Goal: Task Accomplishment & Management: Use online tool/utility

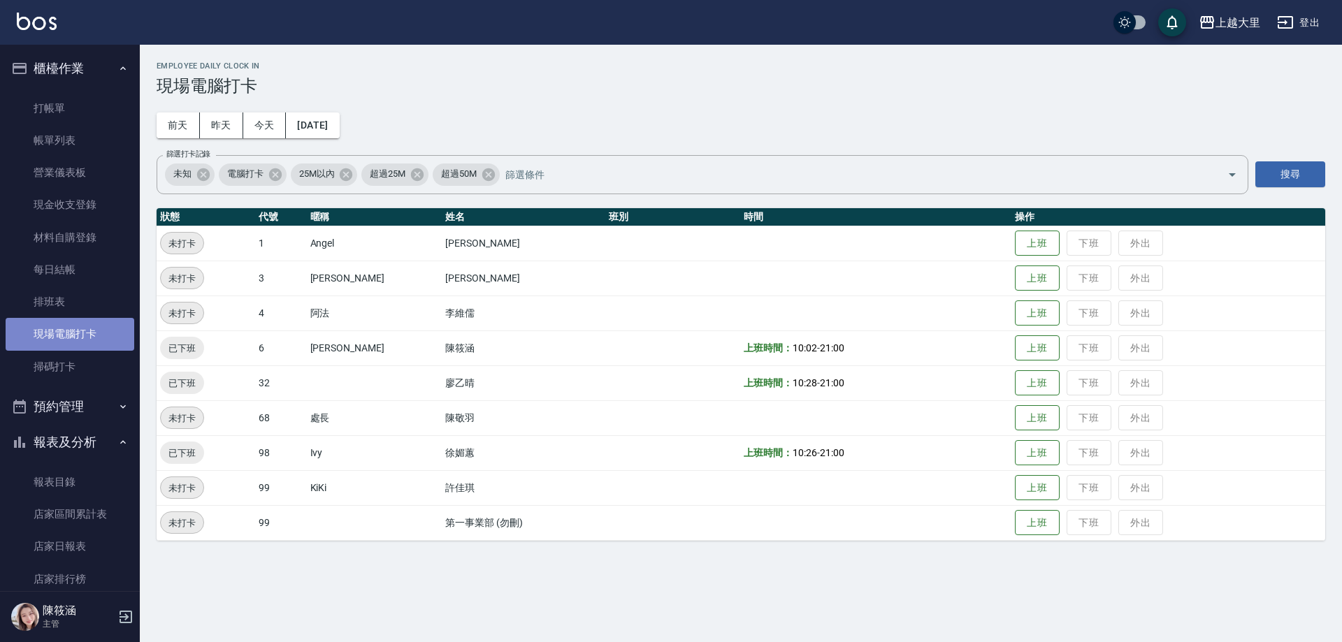
click at [76, 324] on link "現場電腦打卡" at bounding box center [70, 334] width 129 height 32
click at [67, 287] on link "排班表" at bounding box center [70, 302] width 129 height 32
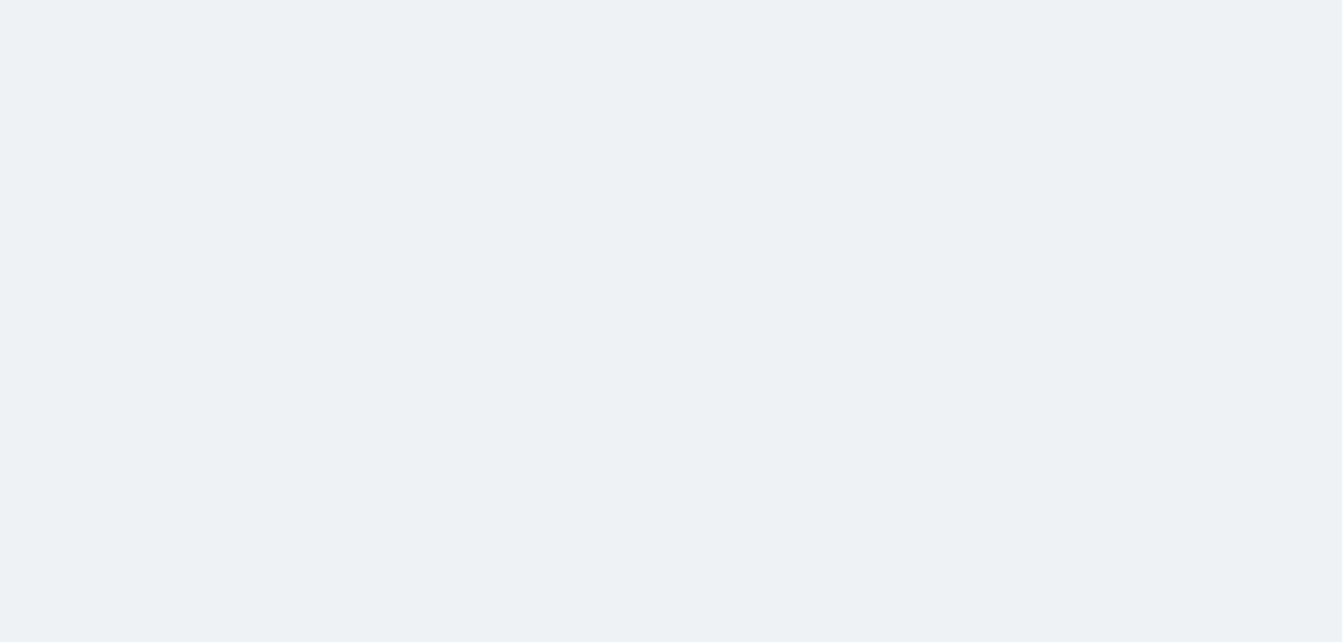
click at [48, 0] on html at bounding box center [671, 0] width 1342 height 0
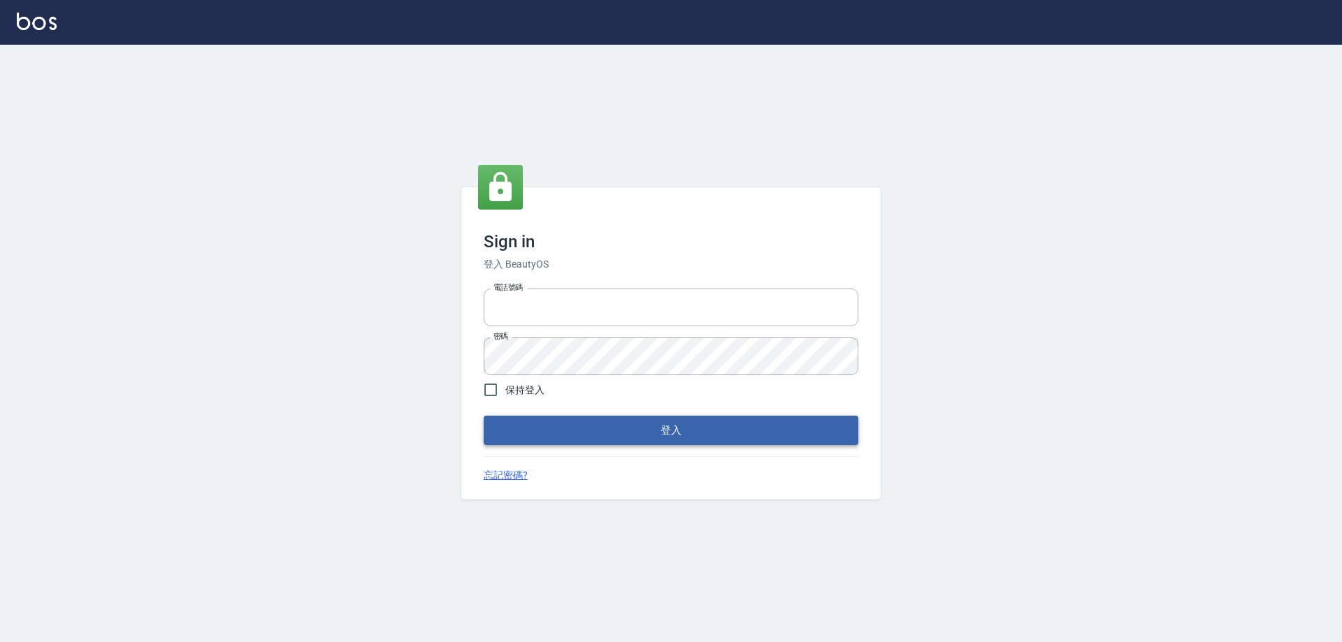
type input "0927586163"
click at [594, 423] on button "登入" at bounding box center [671, 430] width 375 height 29
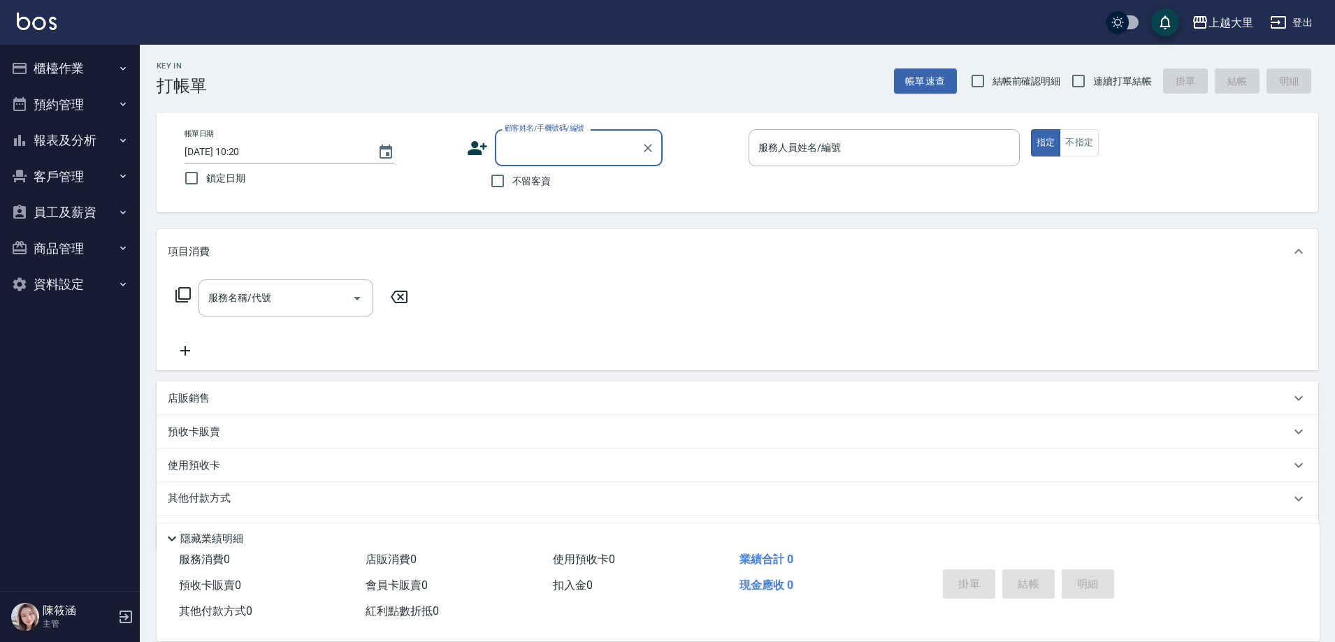
click at [94, 68] on button "櫃檯作業" at bounding box center [70, 68] width 129 height 36
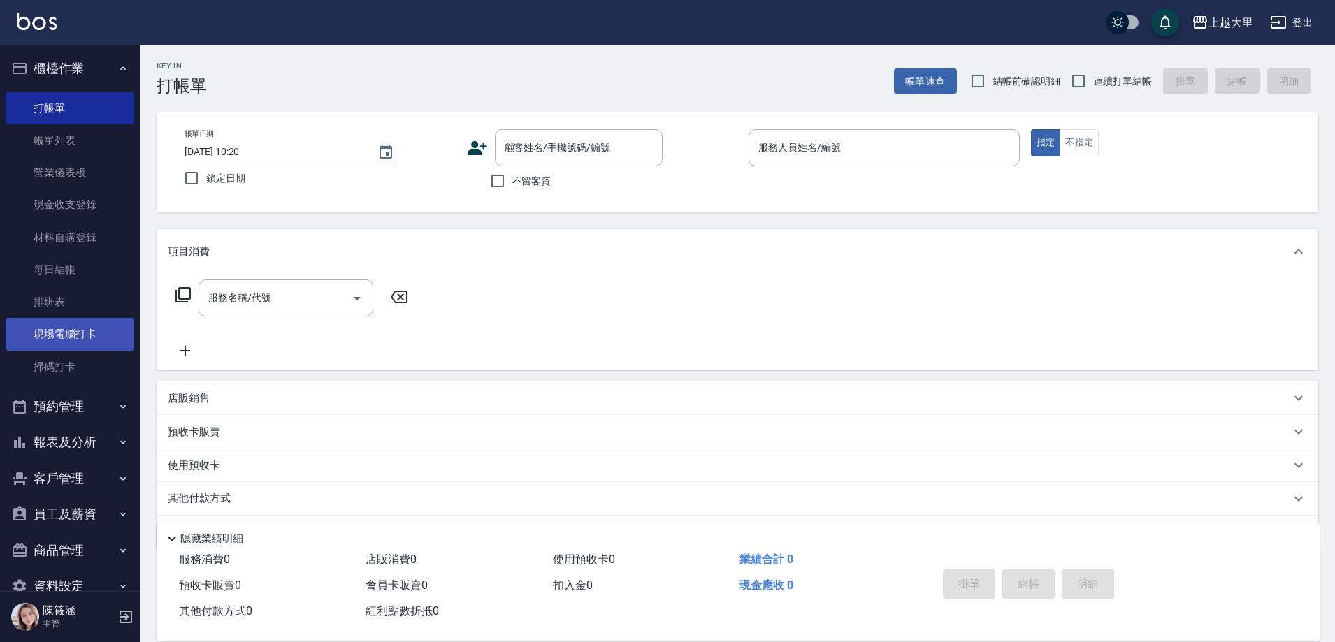
click at [76, 346] on link "現場電腦打卡" at bounding box center [70, 334] width 129 height 32
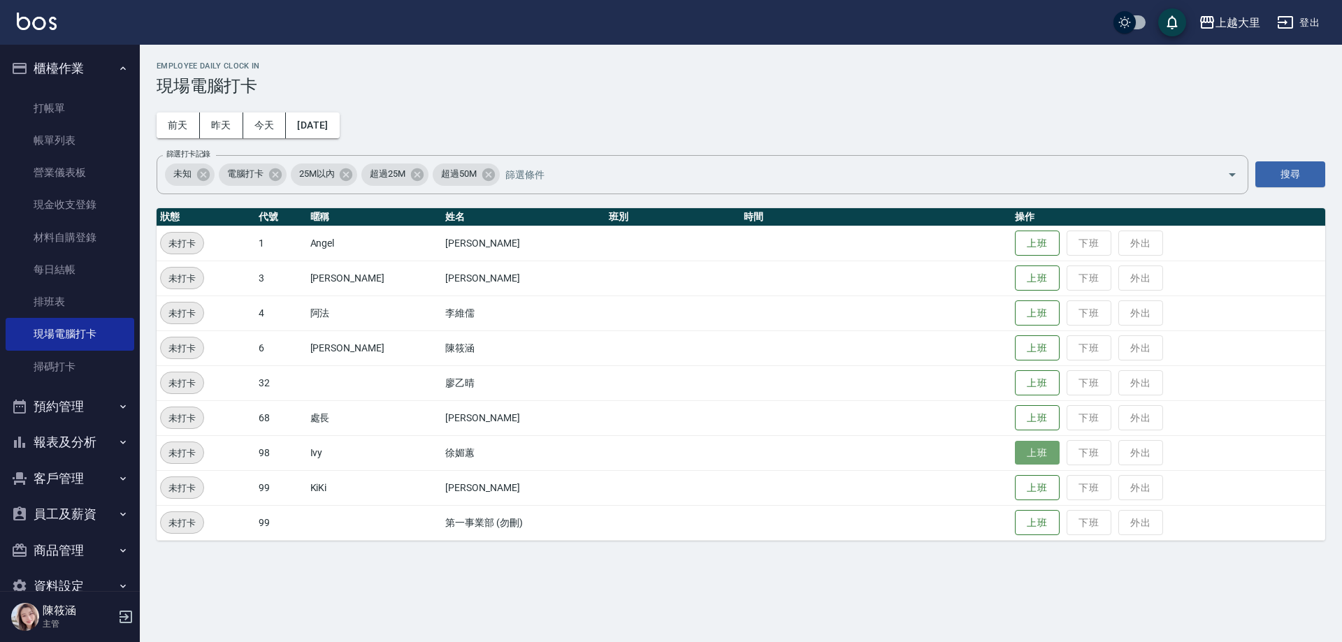
click at [1024, 452] on button "上班" at bounding box center [1037, 453] width 45 height 24
click at [1038, 353] on button "上班" at bounding box center [1037, 348] width 45 height 24
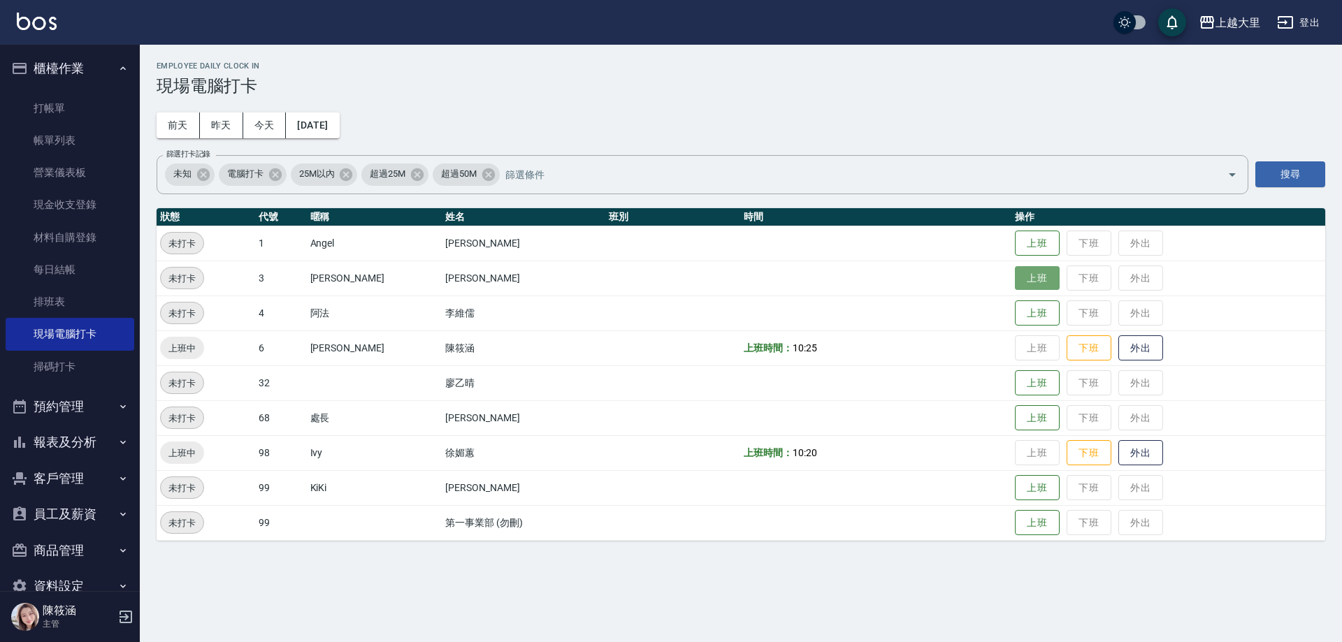
click at [1038, 279] on button "上班" at bounding box center [1037, 278] width 45 height 24
click at [1029, 424] on button "上班" at bounding box center [1037, 418] width 45 height 24
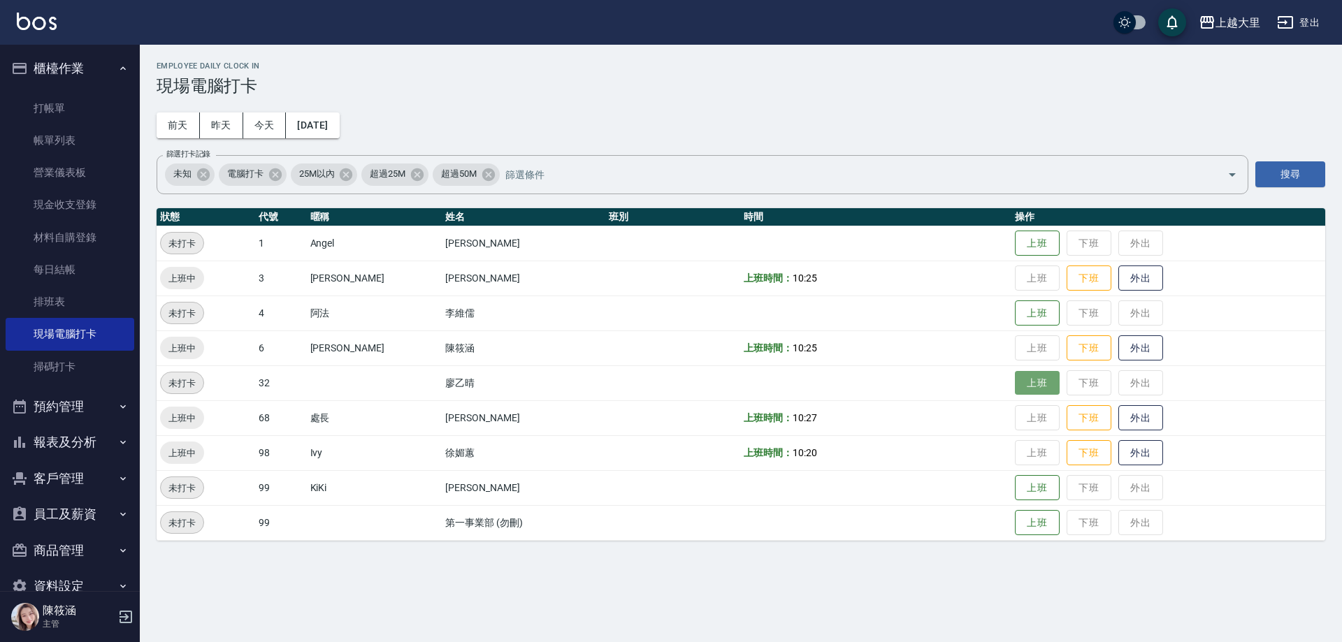
click at [1034, 378] on button "上班" at bounding box center [1037, 383] width 45 height 24
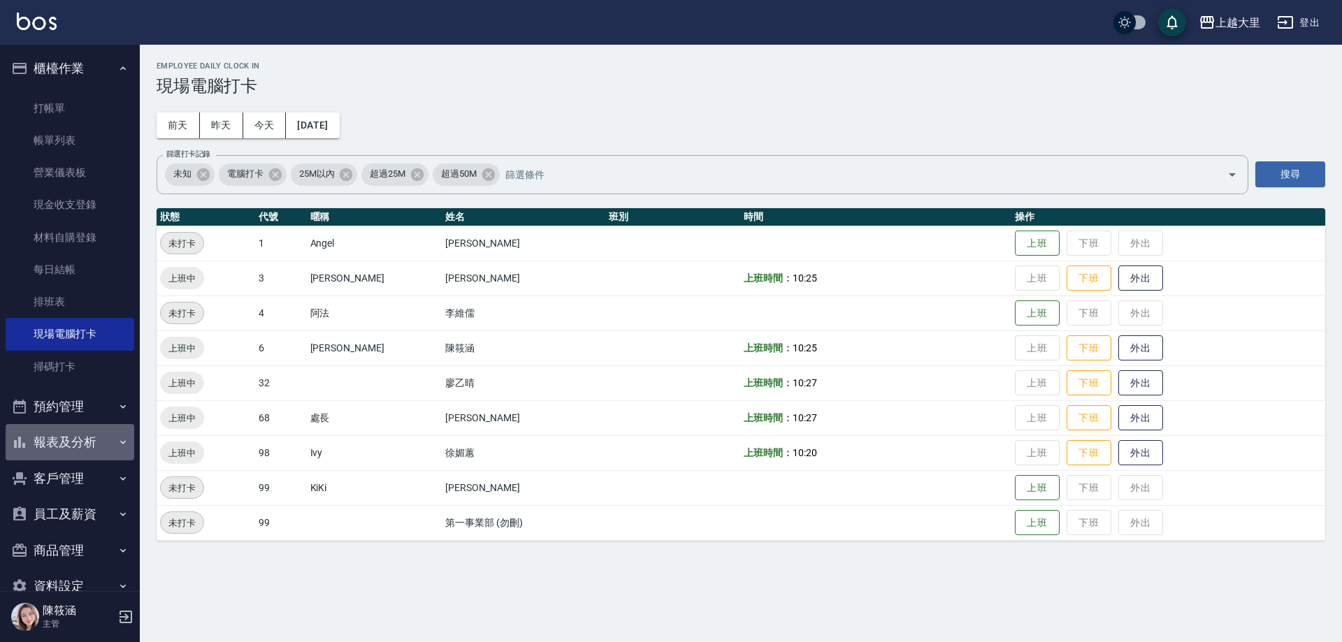
click at [79, 442] on button "報表及分析" at bounding box center [70, 442] width 129 height 36
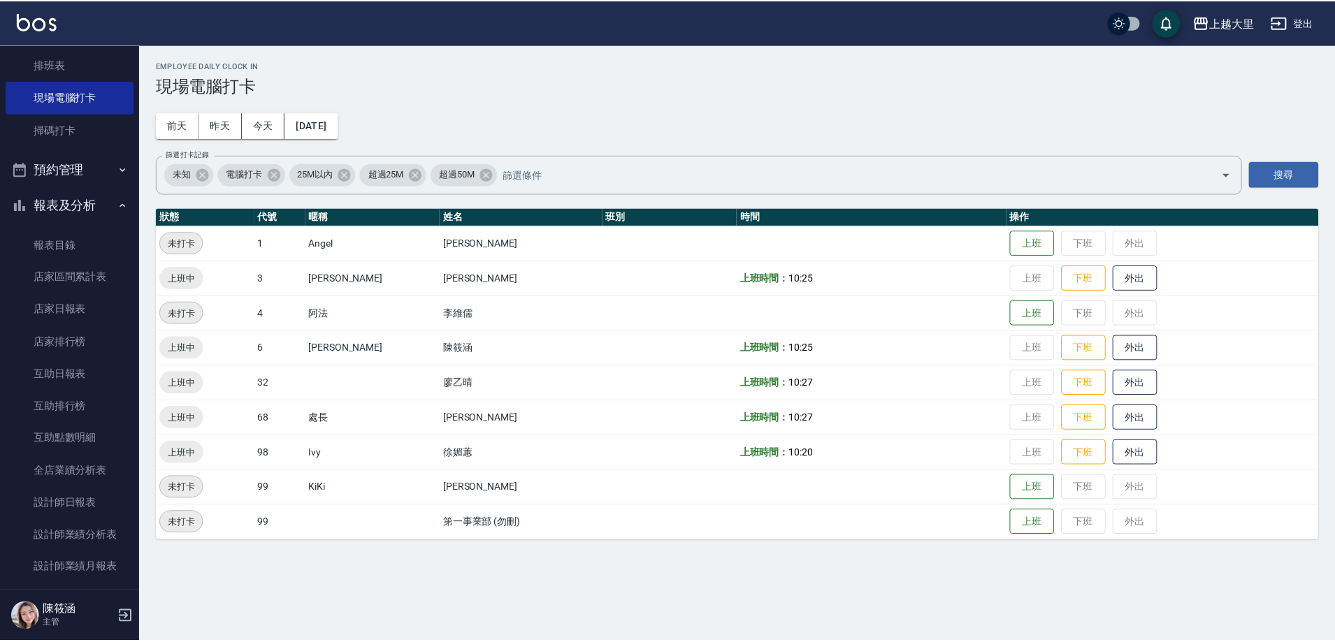
scroll to position [280, 0]
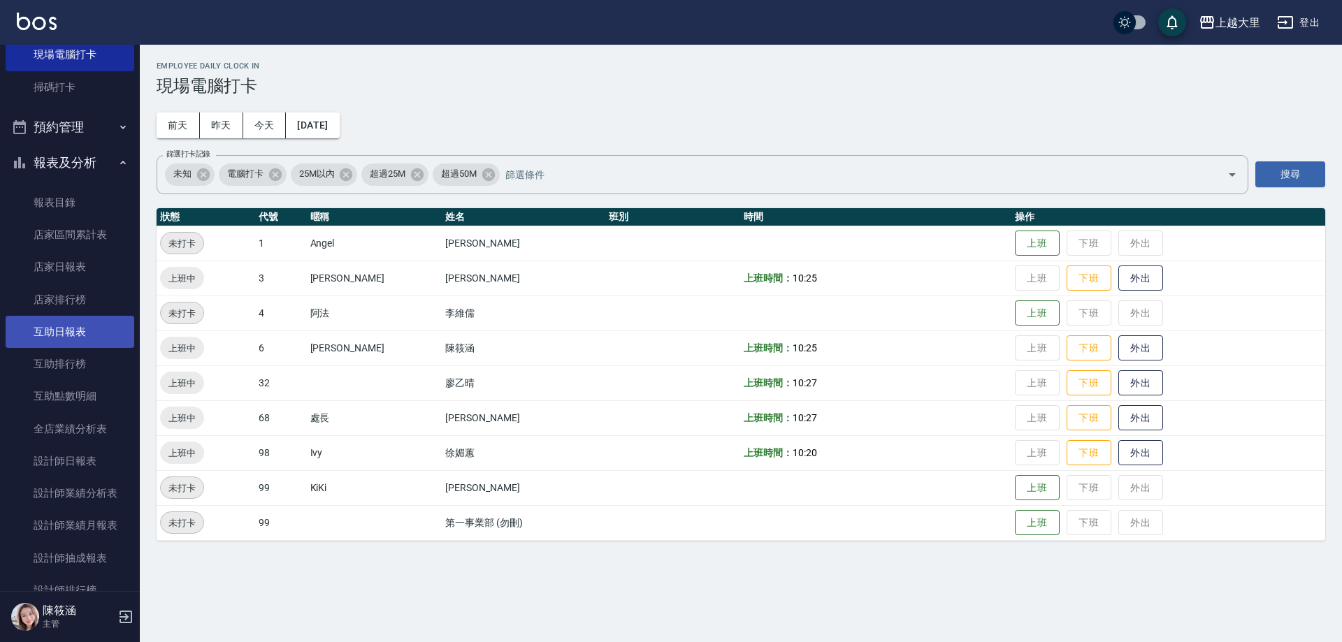
click at [106, 326] on link "互助日報表" at bounding box center [70, 332] width 129 height 32
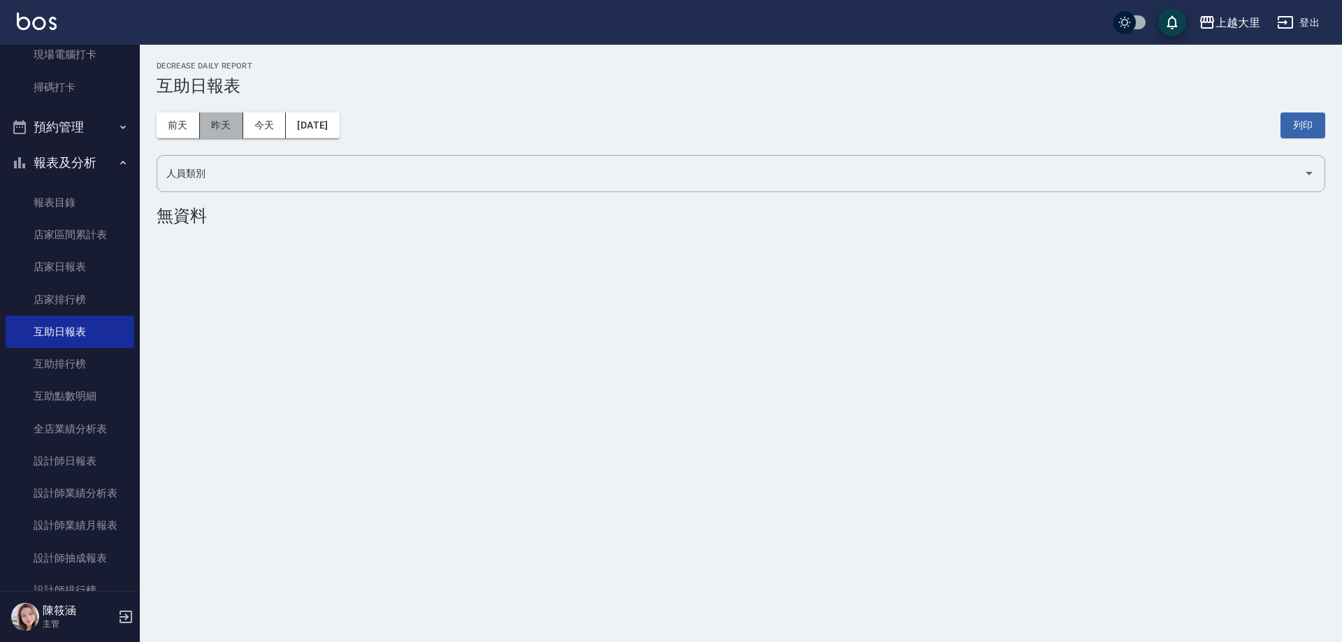
click at [236, 117] on button "昨天" at bounding box center [221, 126] width 43 height 26
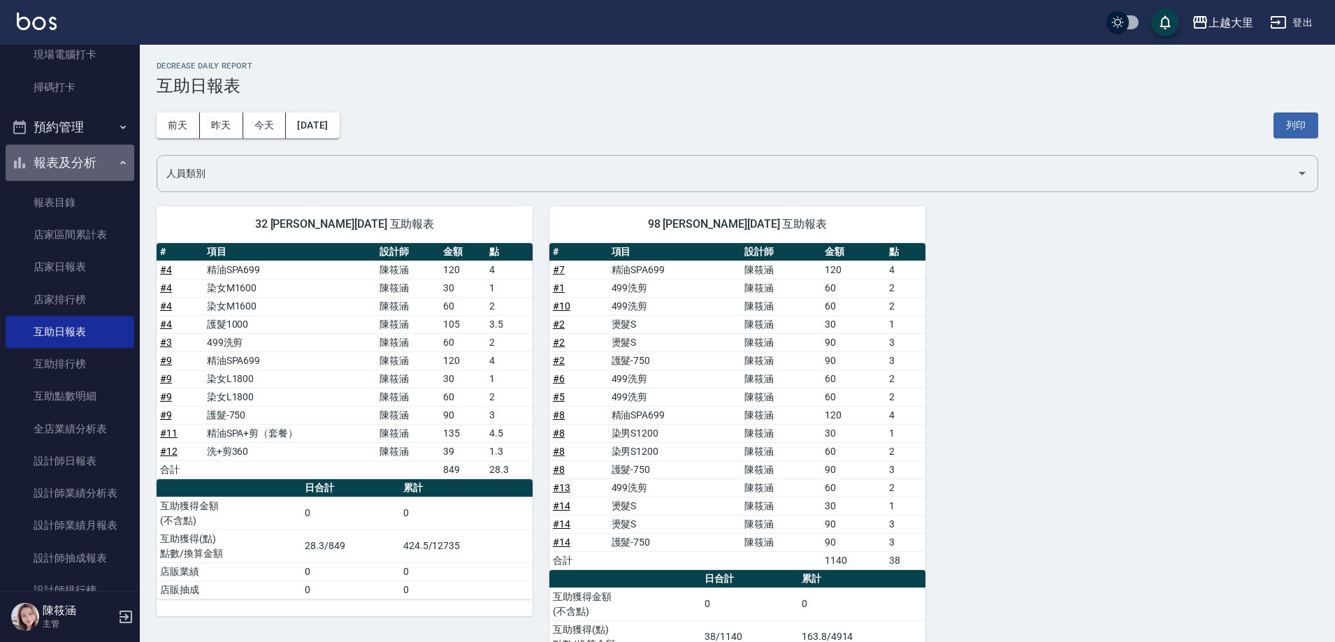
click at [71, 157] on button "報表及分析" at bounding box center [70, 163] width 129 height 36
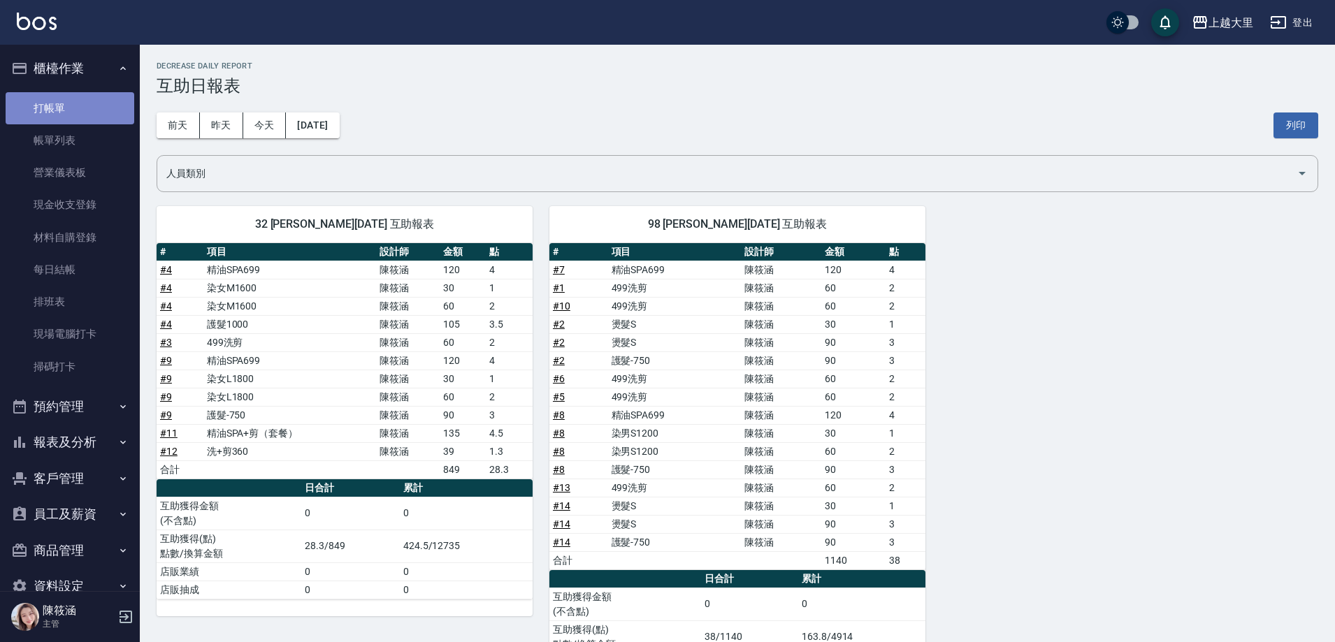
click at [108, 100] on link "打帳單" at bounding box center [70, 108] width 129 height 32
